Goal: Task Accomplishment & Management: Use online tool/utility

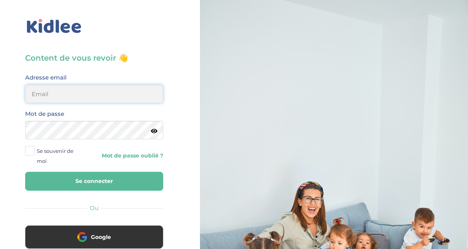
type input "adjoba.hoimian@gmail.com"
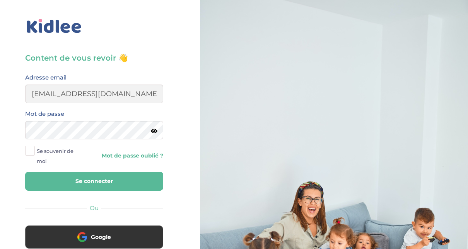
click at [76, 187] on button "Se connecter" at bounding box center [94, 181] width 138 height 19
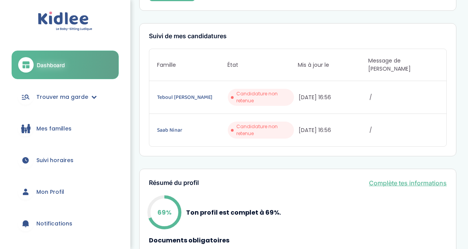
scroll to position [96, 0]
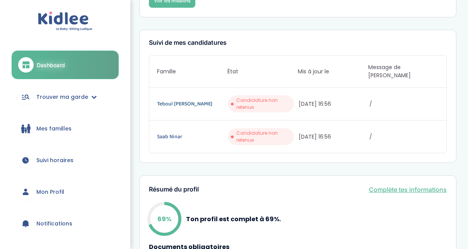
click at [192, 100] on link "Teboul Puente Karen" at bounding box center [191, 104] width 69 height 9
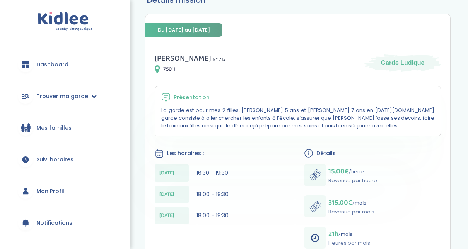
scroll to position [69, 0]
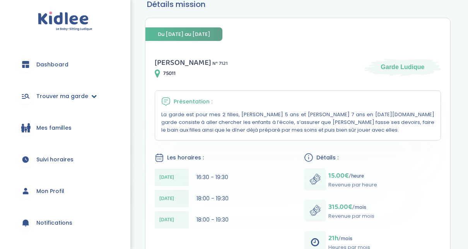
click at [56, 93] on span "Trouver ma garde" at bounding box center [62, 96] width 52 height 8
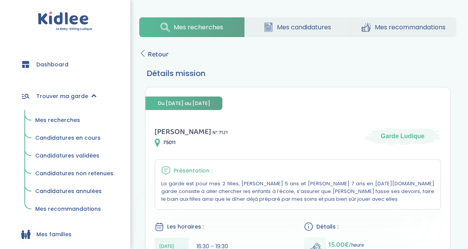
click at [63, 124] on span "Mes recherches" at bounding box center [57, 120] width 45 height 8
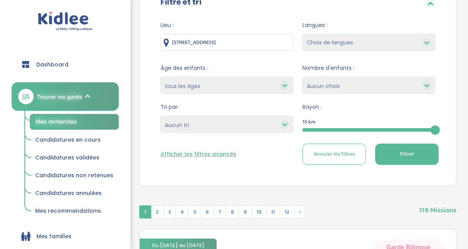
click at [336, 130] on div at bounding box center [368, 129] width 133 height 3
click at [404, 157] on span "Filtrer" at bounding box center [407, 154] width 14 height 8
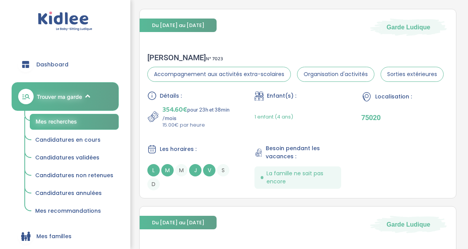
scroll to position [320, 0]
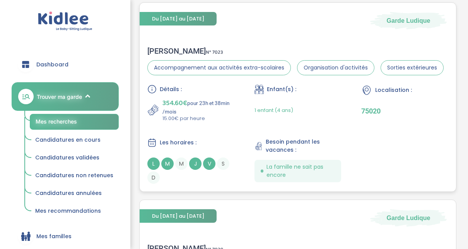
click at [172, 49] on div "CLARISSE M . N° 7023" at bounding box center [295, 50] width 296 height 9
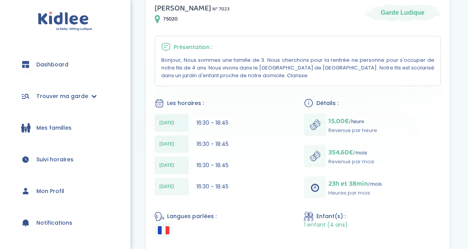
scroll to position [123, 0]
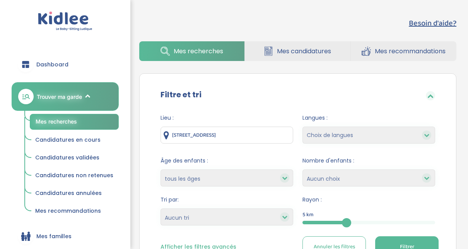
click at [406, 240] on button "Filtrer" at bounding box center [406, 247] width 63 height 21
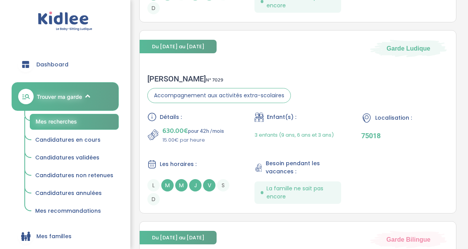
scroll to position [505, 0]
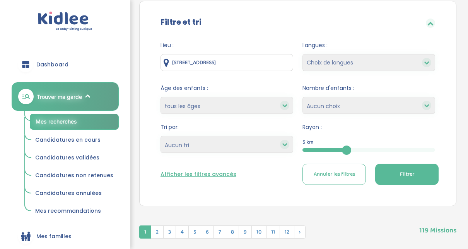
scroll to position [68, 0]
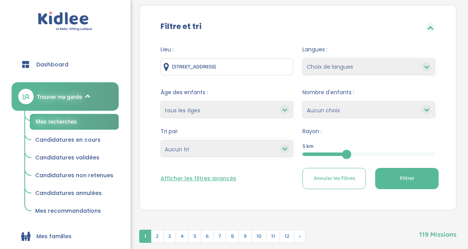
click at [396, 184] on button "Filtrer" at bounding box center [406, 178] width 63 height 21
click at [423, 179] on button "Filtrer" at bounding box center [406, 178] width 63 height 21
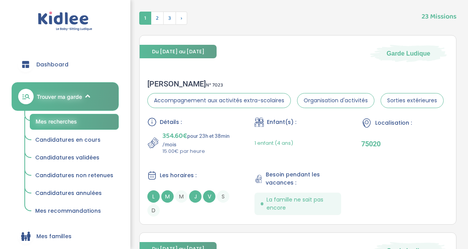
scroll to position [505, 0]
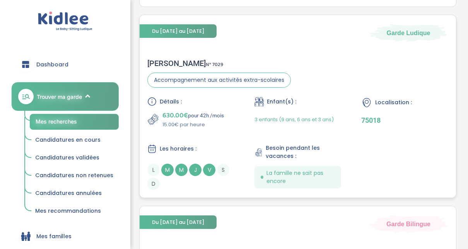
click at [162, 62] on div "Flora G . N° 7029" at bounding box center [218, 63] width 143 height 9
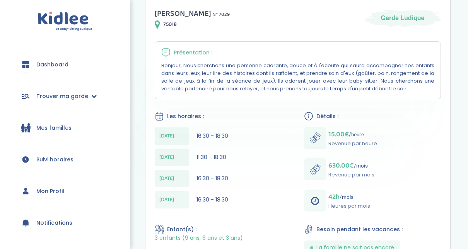
scroll to position [118, 0]
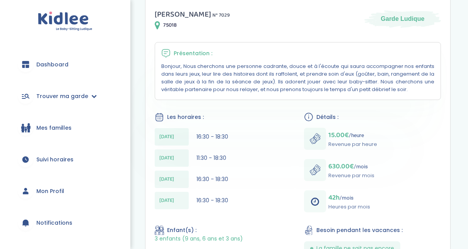
click at [413, 56] on div "Présentation :" at bounding box center [297, 53] width 273 height 9
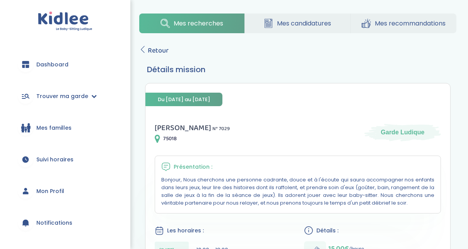
scroll to position [5, 0]
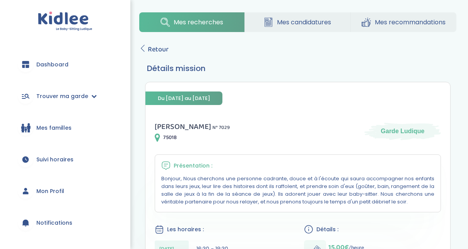
click at [152, 53] on span "Retour" at bounding box center [158, 49] width 21 height 11
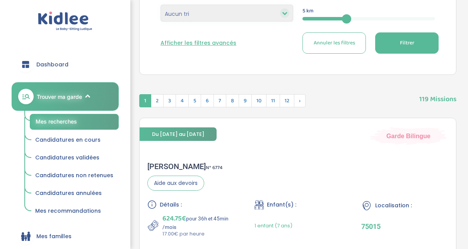
scroll to position [201, 0]
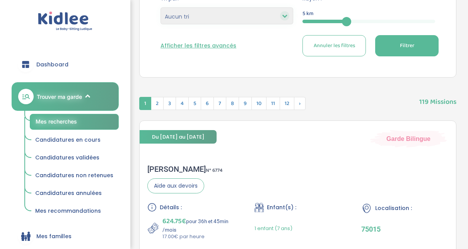
click at [427, 44] on button "Filtrer" at bounding box center [406, 45] width 63 height 21
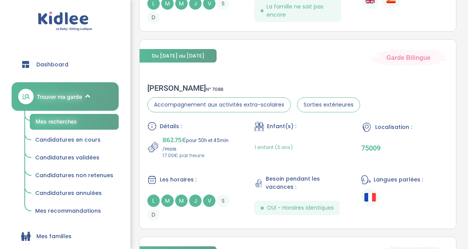
scroll to position [1052, 0]
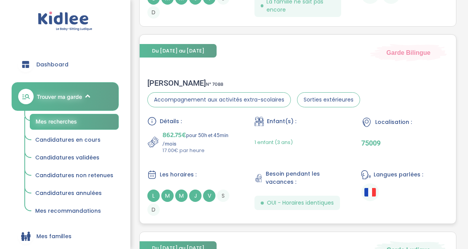
click at [175, 80] on div "Christelle K . N° 7088" at bounding box center [253, 82] width 213 height 9
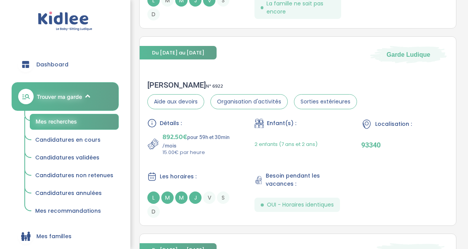
click at [467, 23] on div "Besoin d'aide? Mes recherches Mes candidatures Mes recommandations Besoin d'aid…" at bounding box center [298, 113] width 340 height 2265
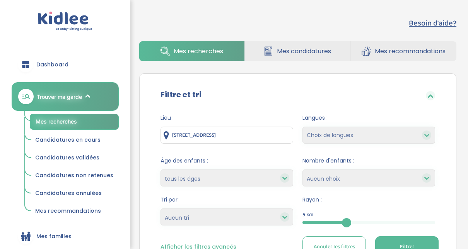
click at [422, 240] on button "Filtrer" at bounding box center [406, 247] width 63 height 21
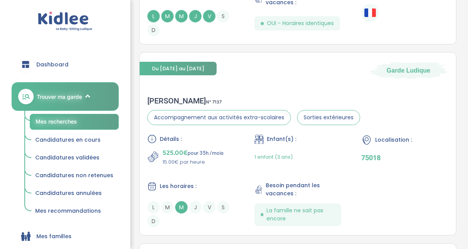
scroll to position [1247, 0]
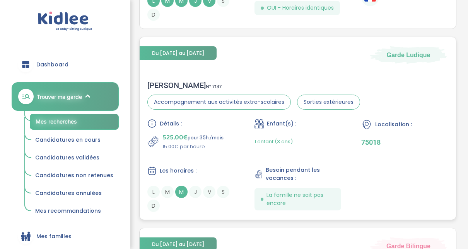
click at [172, 85] on div "Vincent P . N° 7137" at bounding box center [253, 85] width 213 height 9
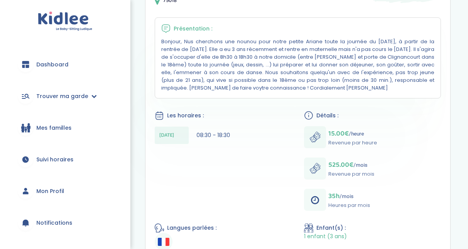
scroll to position [140, 0]
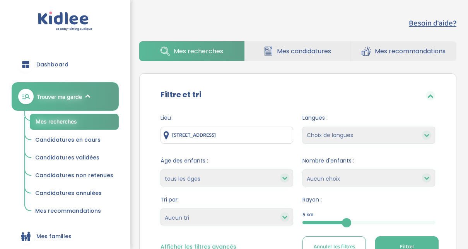
click at [415, 240] on button "Filtrer" at bounding box center [406, 247] width 63 height 21
click at [422, 240] on button "Filtrer" at bounding box center [406, 247] width 63 height 21
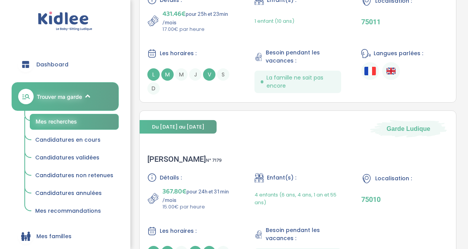
scroll to position [1624, 0]
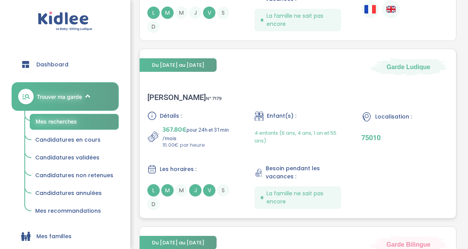
click at [175, 128] on span "367.80€" at bounding box center [174, 129] width 24 height 11
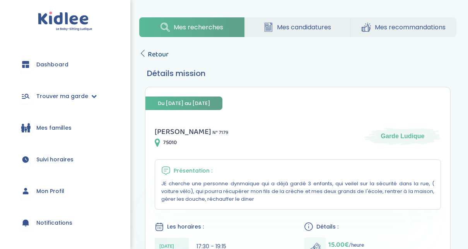
click at [145, 55] on icon at bounding box center [142, 53] width 7 height 7
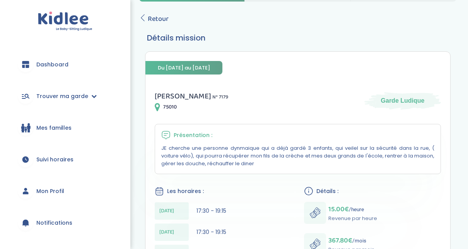
scroll to position [18, 0]
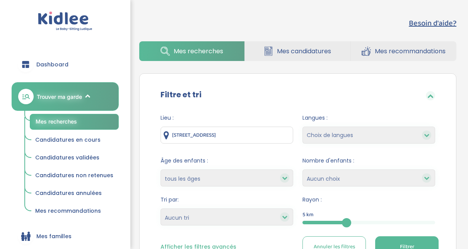
click at [429, 243] on button "Filtrer" at bounding box center [406, 247] width 63 height 21
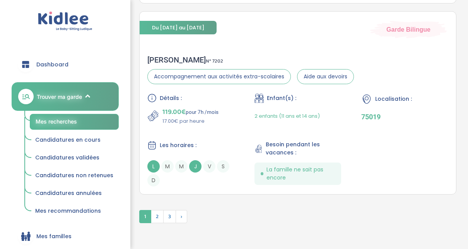
scroll to position [2061, 0]
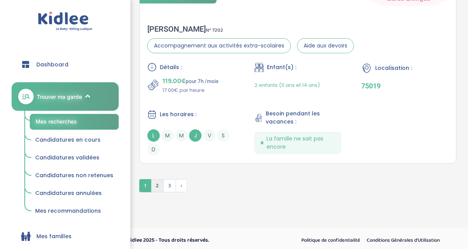
click at [156, 181] on span "2" at bounding box center [157, 185] width 13 height 13
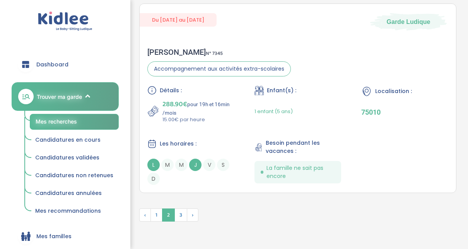
scroll to position [2087, 0]
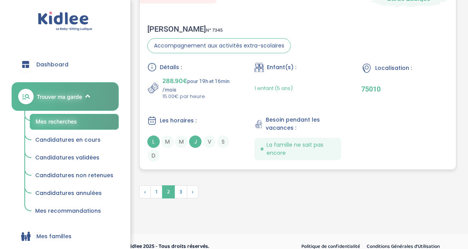
click at [163, 25] on div "Laurène B . N° 7345" at bounding box center [218, 28] width 143 height 9
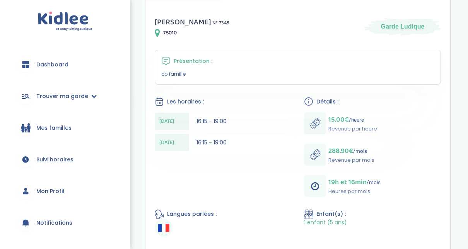
scroll to position [108, 0]
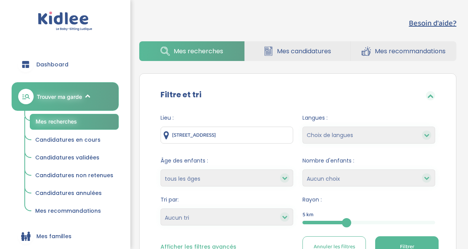
scroll to position [2036, 0]
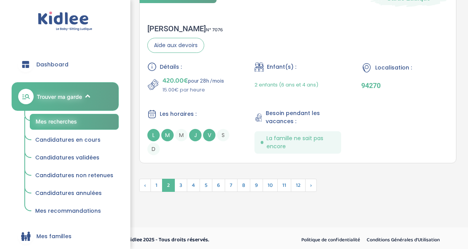
click at [426, 239] on link "Conditions Générales d’Utilisation" at bounding box center [403, 240] width 78 height 10
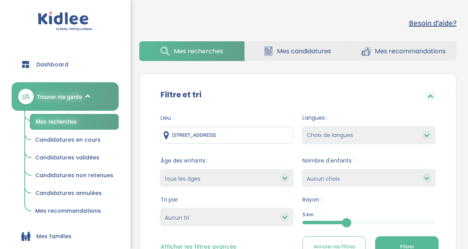
click at [393, 240] on button "Filtrer" at bounding box center [406, 247] width 63 height 21
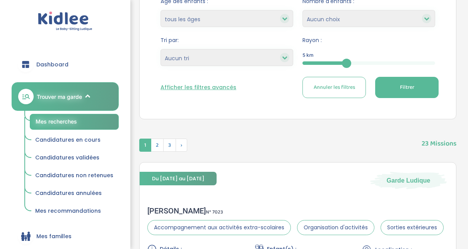
scroll to position [186, 0]
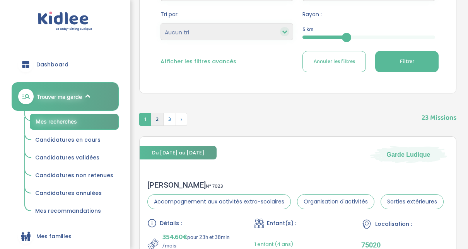
click at [153, 116] on span "2" at bounding box center [157, 119] width 13 height 13
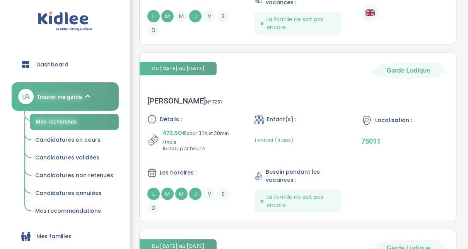
scroll to position [680, 0]
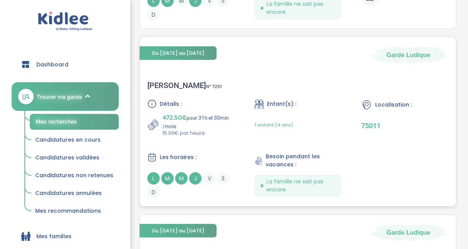
click at [163, 83] on div "[PERSON_NAME] N° 7251" at bounding box center [184, 85] width 75 height 9
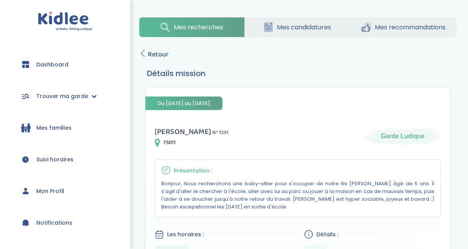
click at [145, 56] on icon at bounding box center [142, 53] width 7 height 7
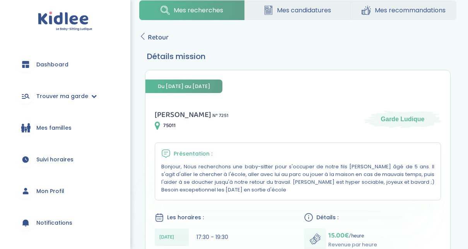
scroll to position [12, 0]
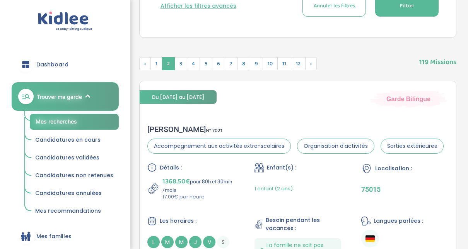
scroll to position [23, 0]
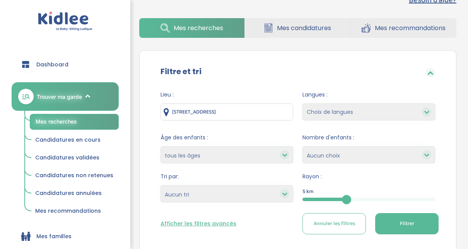
click at [418, 225] on button "Filtrer" at bounding box center [406, 223] width 63 height 21
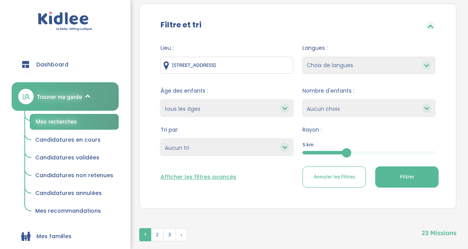
scroll to position [70, 0]
click at [160, 231] on span "2" at bounding box center [157, 235] width 13 height 13
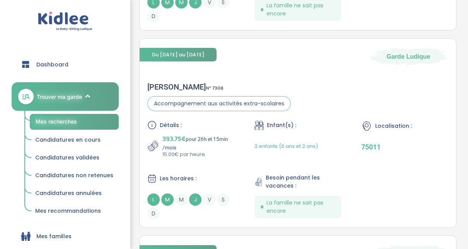
scroll to position [858, 0]
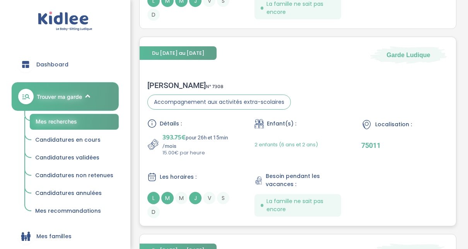
click at [170, 84] on div "Lucille G . N° 7308" at bounding box center [218, 85] width 143 height 9
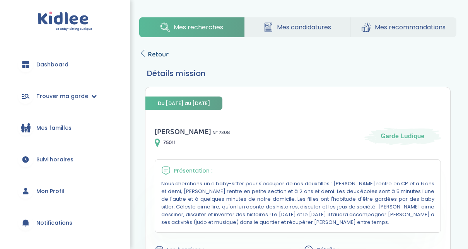
click at [152, 55] on span "Retour" at bounding box center [158, 54] width 21 height 11
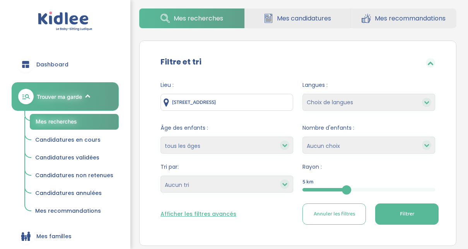
scroll to position [38, 0]
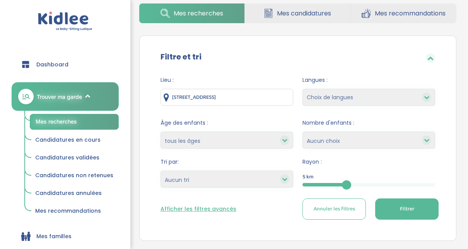
click at [286, 177] on icon at bounding box center [284, 179] width 5 height 5
click at [283, 180] on icon at bounding box center [284, 179] width 5 height 5
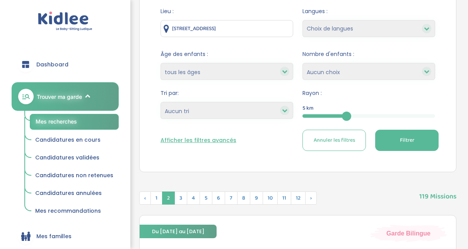
scroll to position [117, 0]
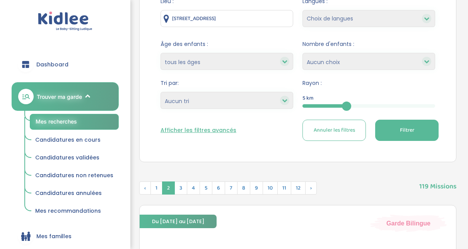
click at [431, 120] on button "Filtrer" at bounding box center [406, 130] width 63 height 21
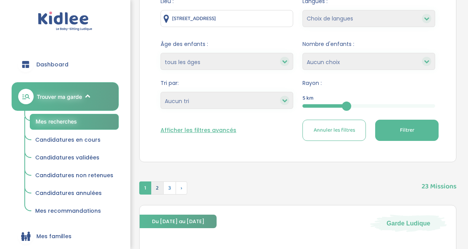
click at [159, 187] on span "2" at bounding box center [157, 188] width 13 height 13
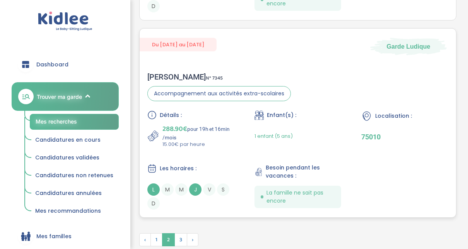
scroll to position [2070, 0]
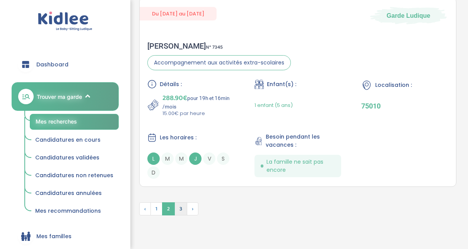
click at [181, 205] on span "3" at bounding box center [180, 209] width 13 height 13
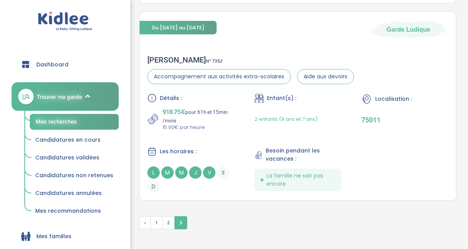
scroll to position [690, 0]
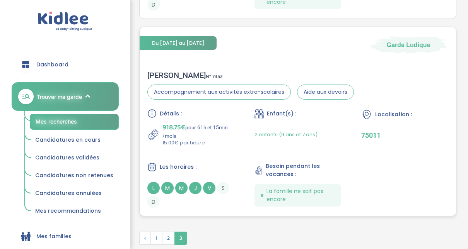
click at [169, 73] on div "Maryse F . N° 7352" at bounding box center [250, 75] width 206 height 9
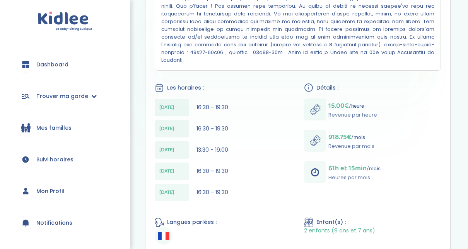
scroll to position [201, 0]
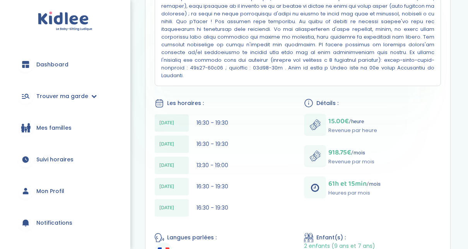
click at [269, 123] on div "Lundi 16:30 - 19:30 Mardi 16:30 - 19:30 Mercredi 13:30 - 19:00 Jeudi 16:30 - 19…" at bounding box center [223, 167] width 137 height 106
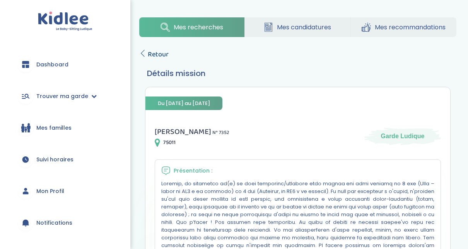
click at [144, 53] on icon at bounding box center [142, 53] width 7 height 7
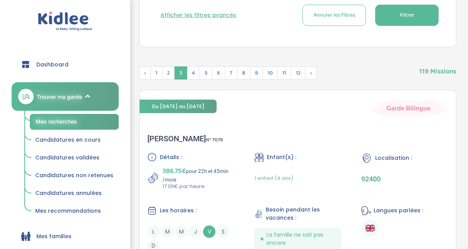
scroll to position [14, 0]
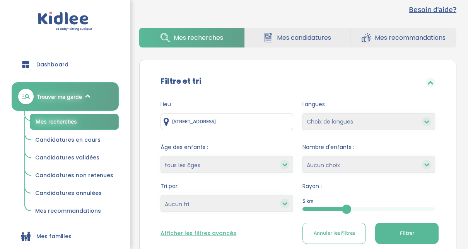
click at [400, 232] on span "Filtrer" at bounding box center [407, 234] width 14 height 8
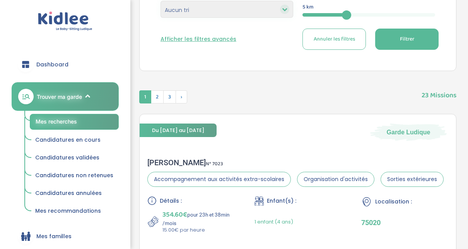
scroll to position [214, 0]
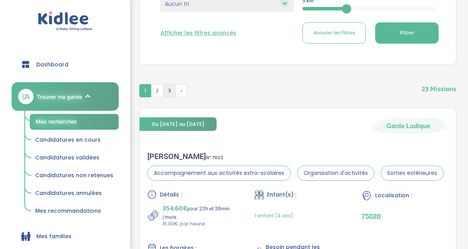
click at [167, 94] on span "3" at bounding box center [169, 90] width 13 height 13
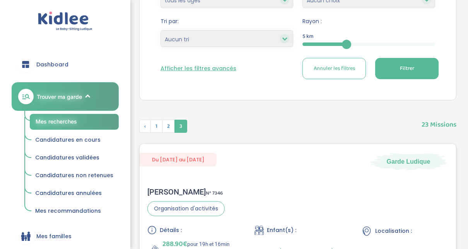
scroll to position [95, 0]
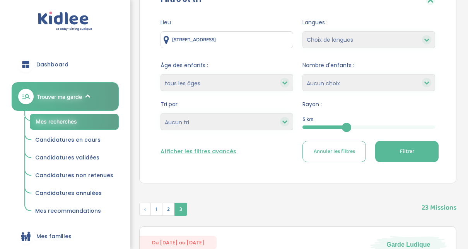
click at [378, 126] on div "5" at bounding box center [368, 127] width 133 height 3
click at [386, 157] on button "Filtrer" at bounding box center [406, 151] width 63 height 21
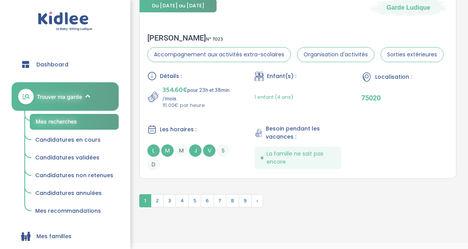
scroll to position [2063, 0]
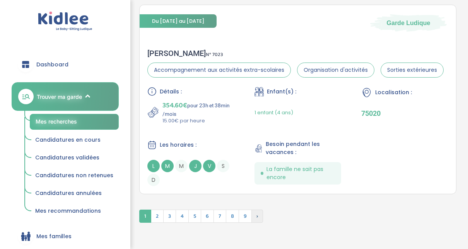
click at [253, 215] on span "›" at bounding box center [257, 216] width 12 height 13
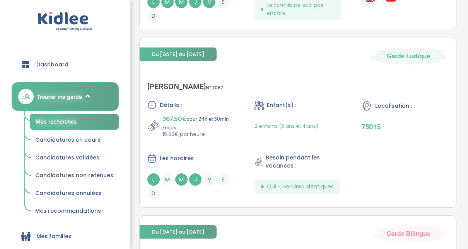
scroll to position [1201, 0]
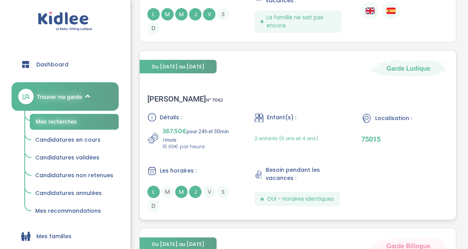
click at [164, 96] on div "Sonia A . N° 7062" at bounding box center [185, 98] width 76 height 9
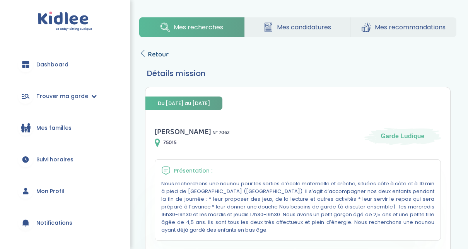
click at [144, 51] on icon at bounding box center [142, 53] width 7 height 7
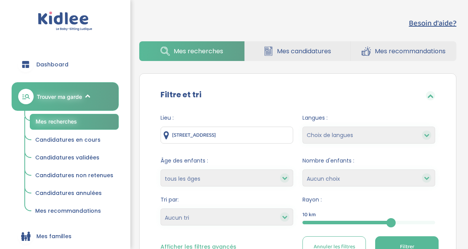
click at [405, 240] on button "Filtrer" at bounding box center [406, 247] width 63 height 21
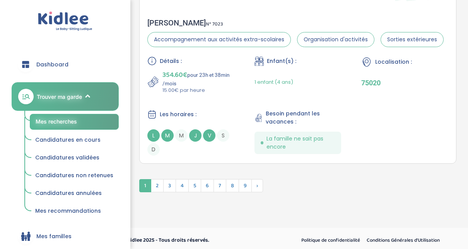
scroll to position [2094, 0]
click at [164, 23] on div "CLARISSE M . N° 7023" at bounding box center [295, 22] width 296 height 9
click at [160, 184] on span "2" at bounding box center [157, 185] width 13 height 13
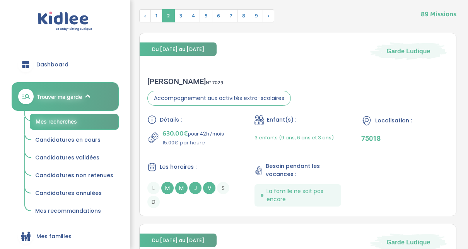
scroll to position [274, 0]
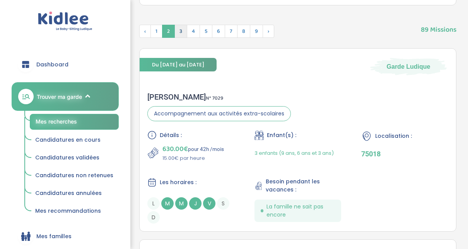
click at [181, 34] on span "3" at bounding box center [180, 31] width 13 height 13
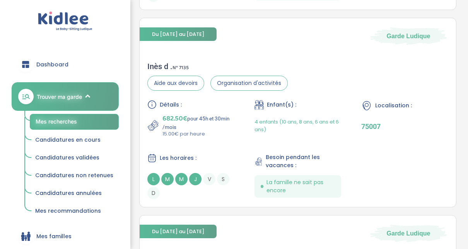
scroll to position [1866, 0]
click at [162, 64] on div "Inès d . N° 7135" at bounding box center [217, 65] width 140 height 9
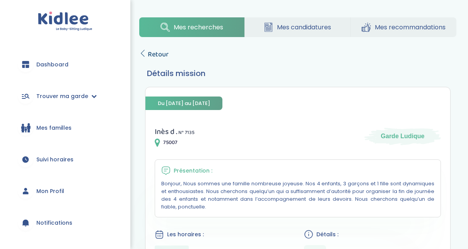
click at [157, 56] on span "Retour" at bounding box center [158, 54] width 21 height 11
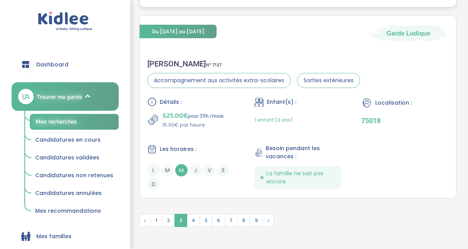
scroll to position [2067, 0]
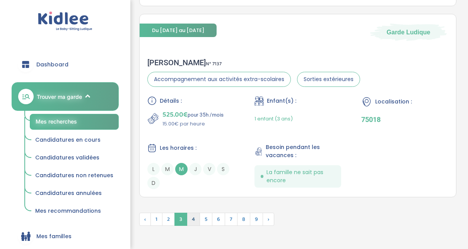
click at [191, 218] on span "4" at bounding box center [193, 219] width 13 height 13
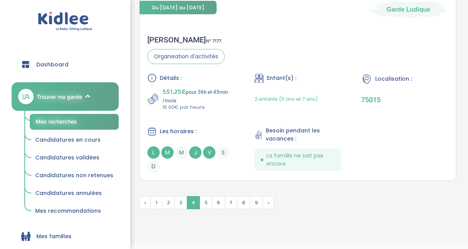
scroll to position [2048, 0]
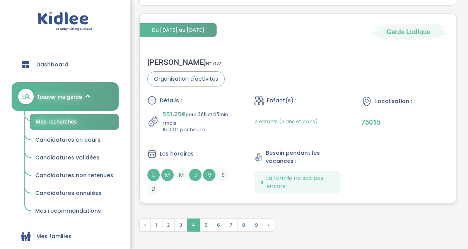
click at [181, 58] on div "Mohamed Bechir B . N° 7177" at bounding box center [185, 62] width 77 height 9
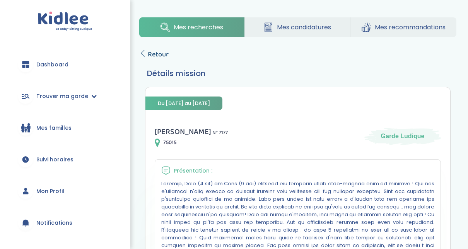
click at [150, 55] on span "Retour" at bounding box center [158, 54] width 21 height 11
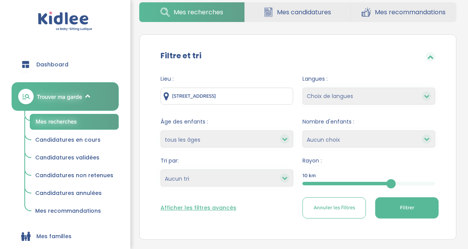
scroll to position [52, 0]
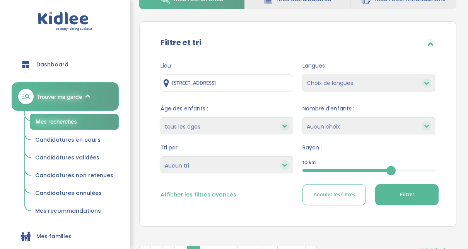
click at [404, 187] on button "Filtrer" at bounding box center [406, 194] width 63 height 21
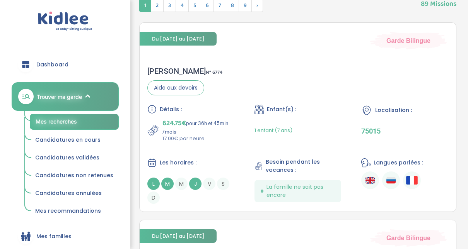
scroll to position [253, 0]
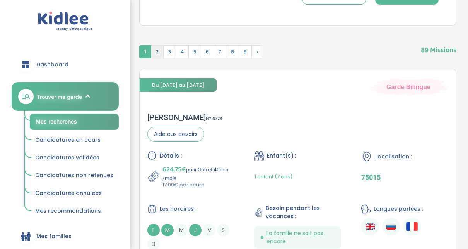
click at [154, 55] on span "2" at bounding box center [157, 51] width 13 height 13
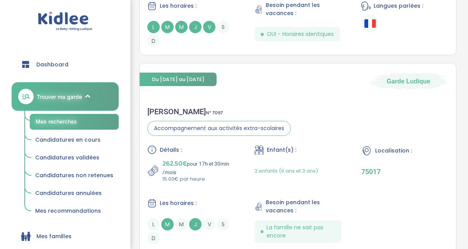
scroll to position [2031, 0]
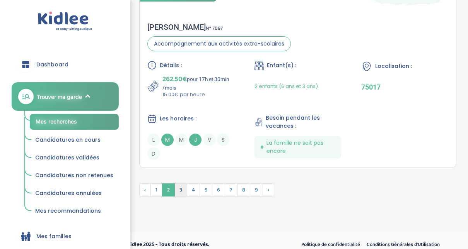
click at [178, 189] on span "3" at bounding box center [180, 190] width 13 height 13
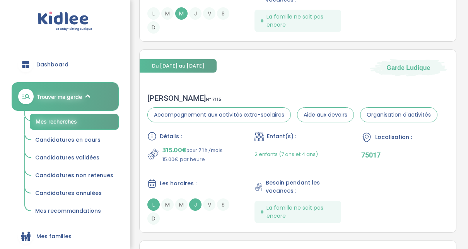
scroll to position [1049, 0]
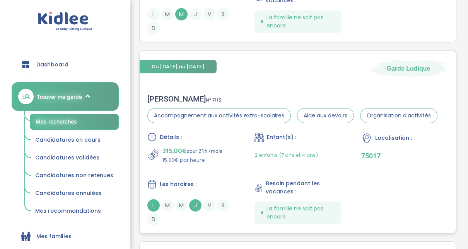
click at [163, 95] on div "Marie S . N° 7115" at bounding box center [292, 98] width 290 height 9
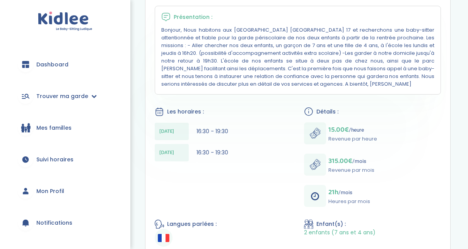
scroll to position [155, 0]
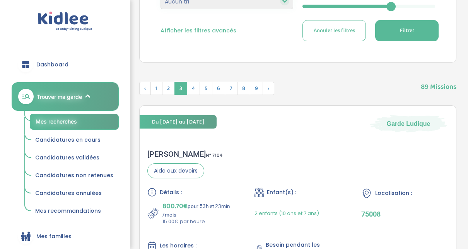
scroll to position [199, 0]
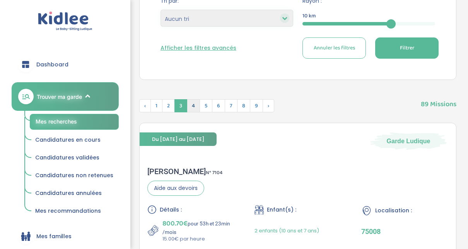
click at [191, 107] on span "4" at bounding box center [193, 105] width 13 height 13
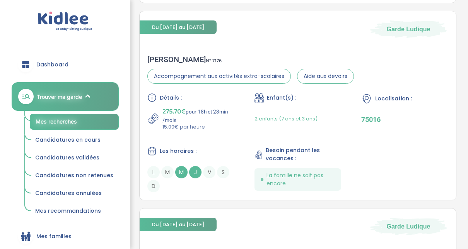
scroll to position [1853, 0]
click at [149, 55] on div "Liza A . N° 7176" at bounding box center [250, 59] width 206 height 9
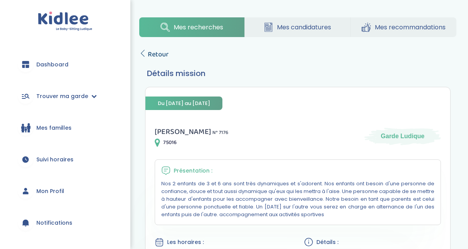
click at [150, 54] on span "Retour" at bounding box center [158, 54] width 21 height 11
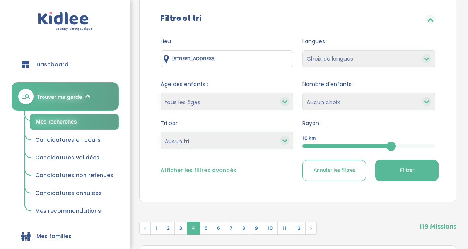
scroll to position [77, 0]
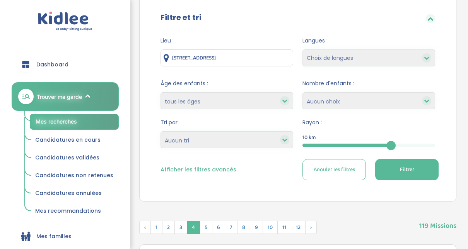
click at [402, 167] on span "Filtrer" at bounding box center [407, 170] width 14 height 8
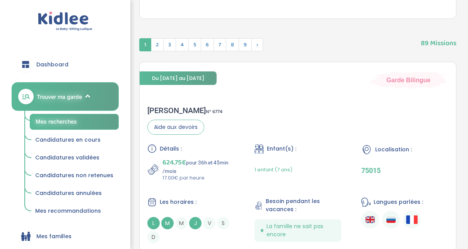
scroll to position [263, 0]
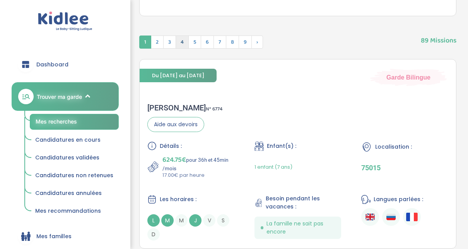
click at [181, 39] on span "4" at bounding box center [181, 42] width 13 height 13
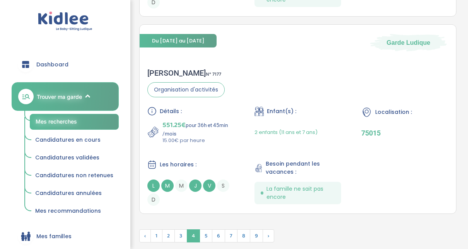
scroll to position [2056, 0]
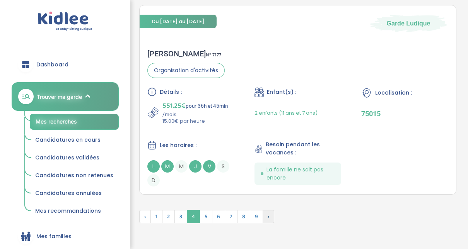
click at [269, 215] on span "›" at bounding box center [268, 216] width 12 height 13
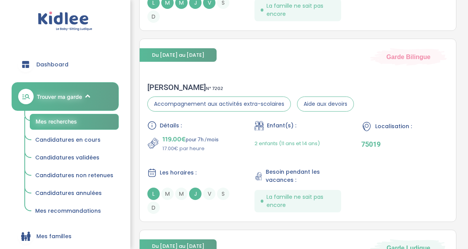
scroll to position [1793, 0]
drag, startPoint x: 154, startPoint y: 84, endPoint x: 332, endPoint y: 48, distance: 182.3
click at [332, 48] on div "Du 01-09-2025 au 31-07-2026 Garde Bilingue" at bounding box center [298, 52] width 316 height 27
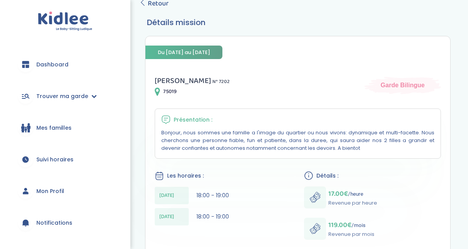
scroll to position [41, 0]
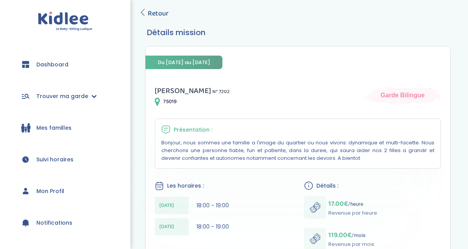
click at [143, 14] on icon at bounding box center [142, 12] width 7 height 7
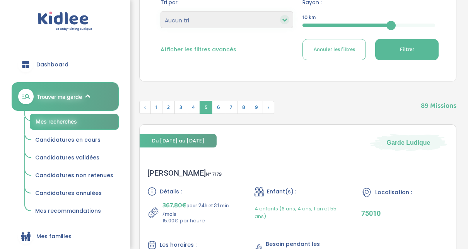
scroll to position [183, 0]
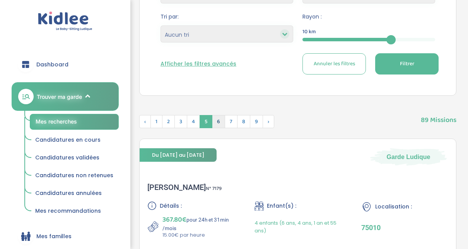
click at [215, 121] on span "6" at bounding box center [218, 121] width 13 height 13
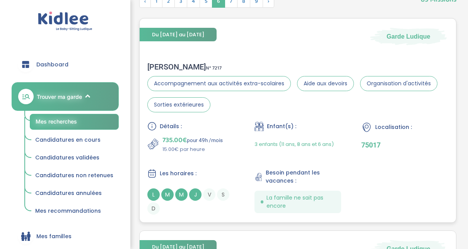
scroll to position [307, 0]
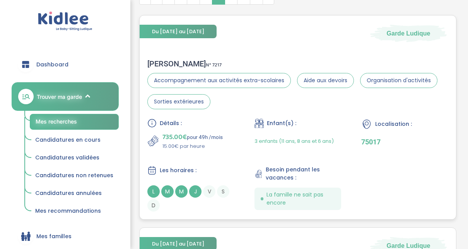
click at [168, 61] on div "Alexandra R . N° 7217" at bounding box center [297, 63] width 301 height 9
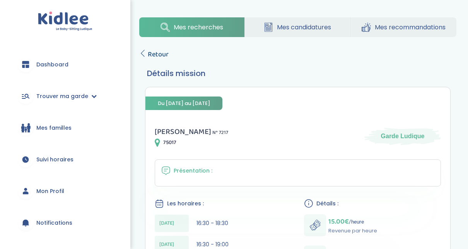
click at [155, 55] on span "Retour" at bounding box center [158, 54] width 21 height 11
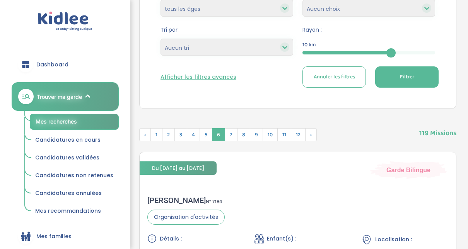
click at [395, 77] on button "Filtrer" at bounding box center [406, 76] width 63 height 21
click at [210, 136] on span "6" at bounding box center [207, 134] width 13 height 13
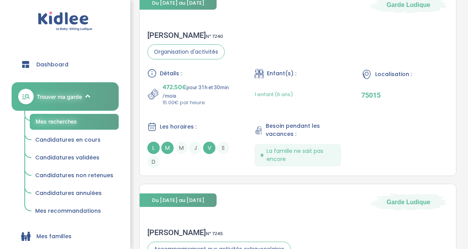
scroll to position [959, 0]
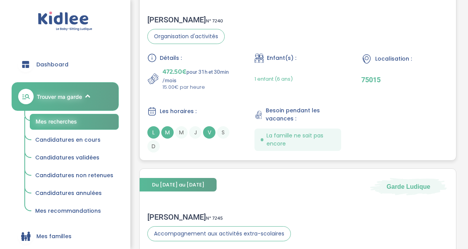
drag, startPoint x: 160, startPoint y: 20, endPoint x: 160, endPoint y: 12, distance: 7.7
click at [160, 12] on div "Marion C . N° 7240 Organisation d'activités Détails : 472.50€ pour 31h et 30min…" at bounding box center [298, 83] width 316 height 153
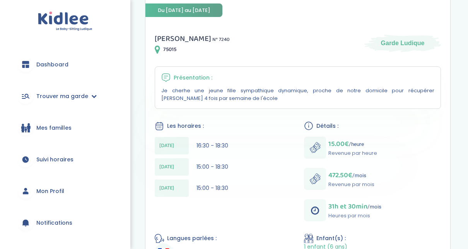
scroll to position [93, 0]
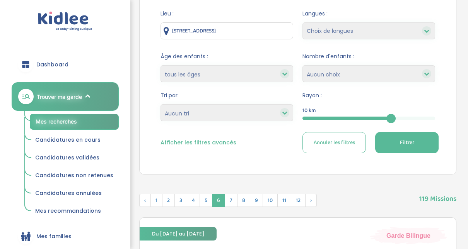
scroll to position [117, 0]
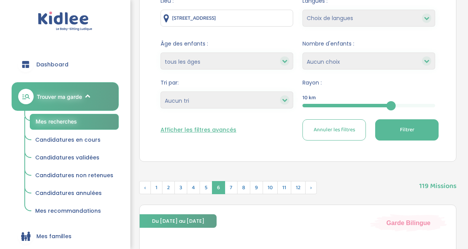
click at [387, 131] on button "Filtrer" at bounding box center [406, 129] width 63 height 21
click at [209, 189] on span "6" at bounding box center [207, 187] width 13 height 13
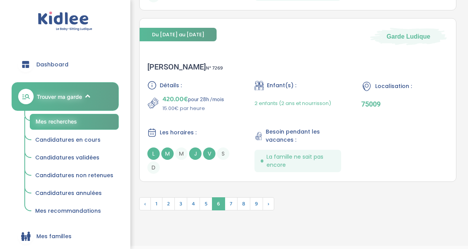
scroll to position [2065, 0]
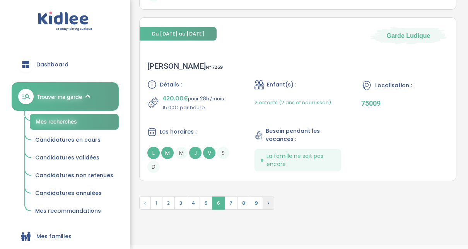
click at [266, 203] on span "›" at bounding box center [268, 203] width 12 height 13
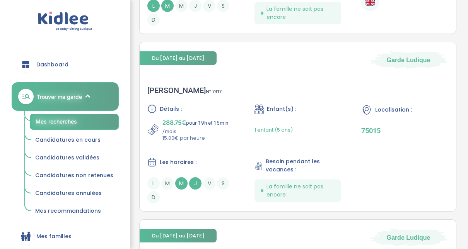
scroll to position [1610, 0]
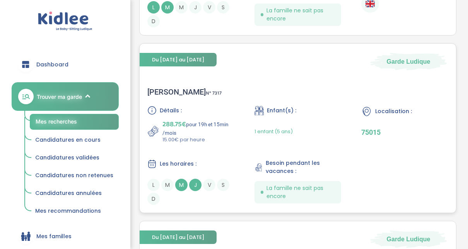
drag, startPoint x: 153, startPoint y: 91, endPoint x: 147, endPoint y: 88, distance: 6.4
click at [147, 88] on div "[PERSON_NAME] N° 7317 Détails : 288.75€ pour 19h et 15min /mois 15.00€ par heur…" at bounding box center [298, 146] width 316 height 133
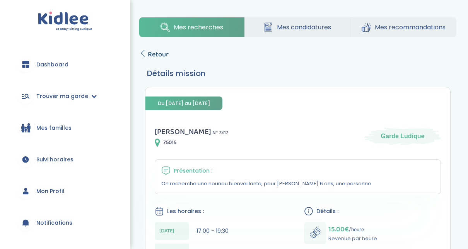
click at [148, 54] on span "Retour" at bounding box center [158, 54] width 21 height 11
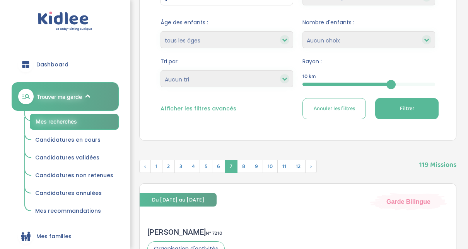
scroll to position [139, 0]
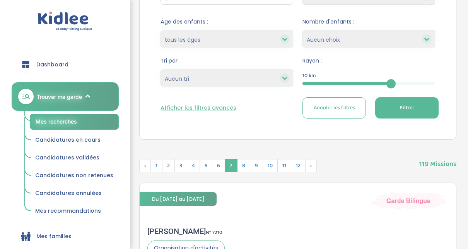
click at [413, 117] on button "Filtrer" at bounding box center [406, 107] width 63 height 21
click at [207, 166] on span "6" at bounding box center [207, 165] width 13 height 13
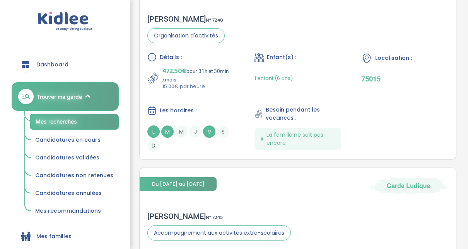
scroll to position [959, 0]
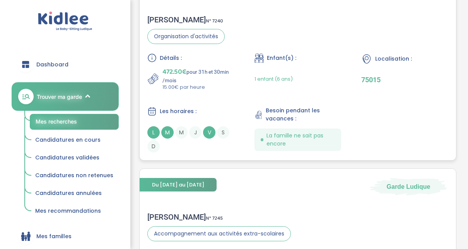
click at [157, 21] on div "[PERSON_NAME] N° 7240" at bounding box center [185, 19] width 77 height 9
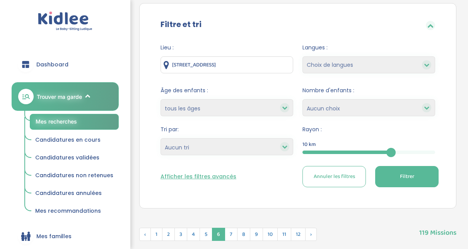
scroll to position [71, 0]
click at [402, 182] on button "Filtrer" at bounding box center [406, 176] width 63 height 21
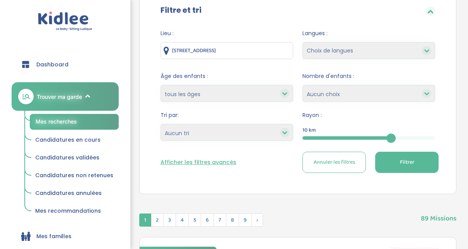
scroll to position [86, 0]
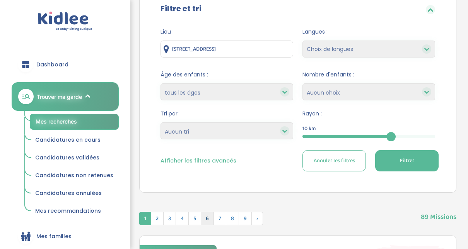
click at [208, 217] on span "6" at bounding box center [207, 218] width 13 height 13
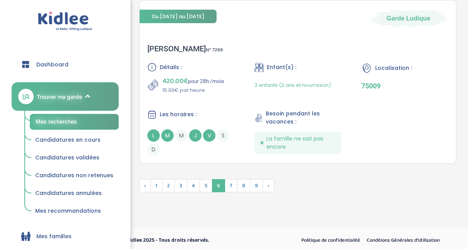
scroll to position [2083, 0]
click at [269, 182] on span "›" at bounding box center [268, 185] width 12 height 13
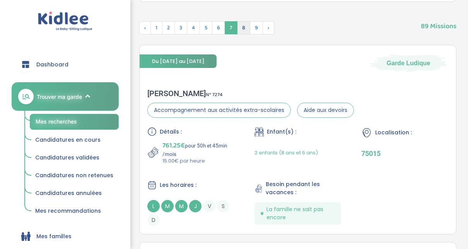
scroll to position [278, 0]
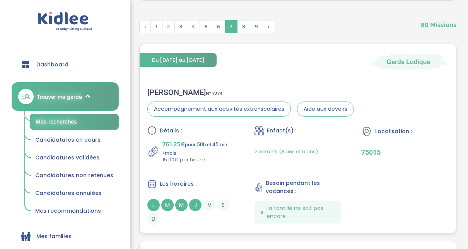
click at [159, 94] on div "Elise P . N° 7274" at bounding box center [250, 92] width 206 height 9
click at [243, 29] on span "8" at bounding box center [243, 26] width 13 height 13
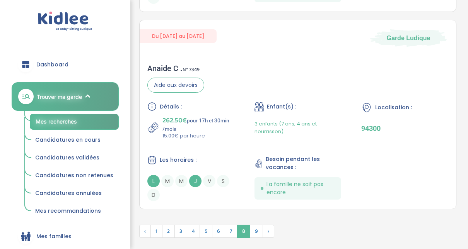
scroll to position [2087, 0]
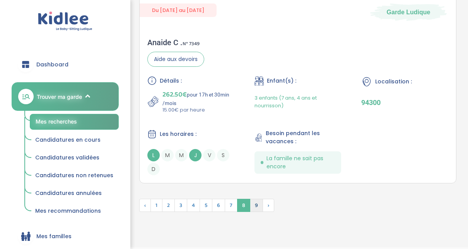
click at [252, 201] on span "9" at bounding box center [256, 205] width 13 height 13
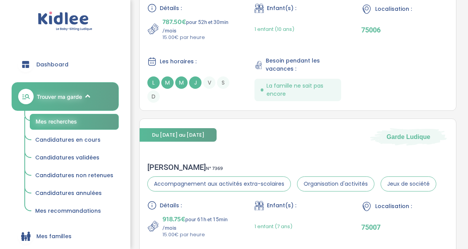
scroll to position [1669, 0]
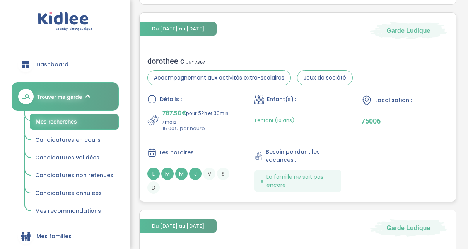
click at [181, 58] on div "dorothee c . N° 7367" at bounding box center [249, 60] width 205 height 9
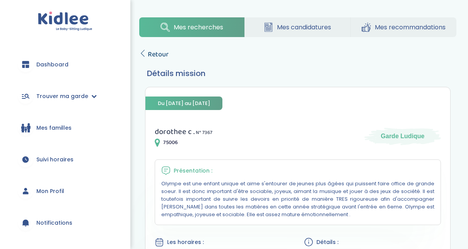
click at [147, 54] on link "Retour" at bounding box center [153, 54] width 29 height 11
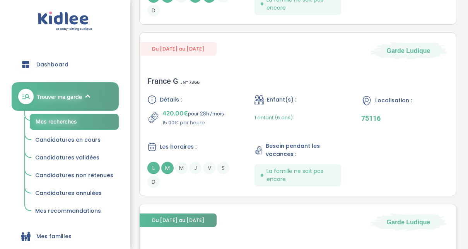
scroll to position [1462, 0]
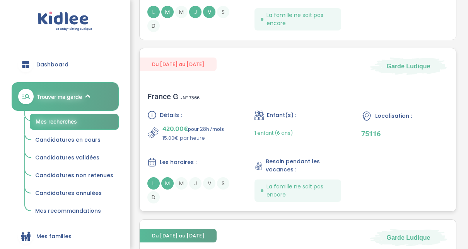
click at [163, 92] on div "France G . N° 7366" at bounding box center [173, 96] width 52 height 9
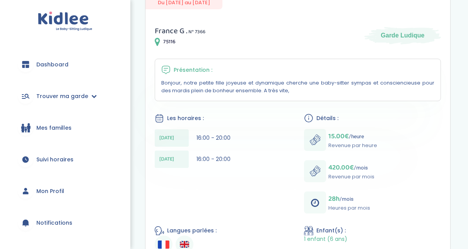
scroll to position [31, 0]
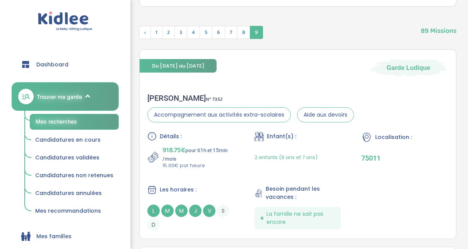
scroll to position [271, 0]
